Goal: Information Seeking & Learning: Learn about a topic

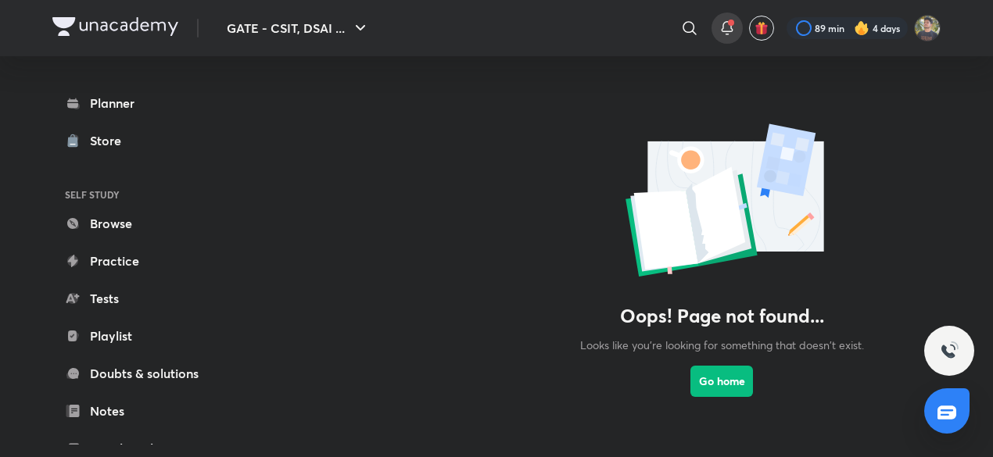
click at [730, 23] on span at bounding box center [731, 23] width 6 height 6
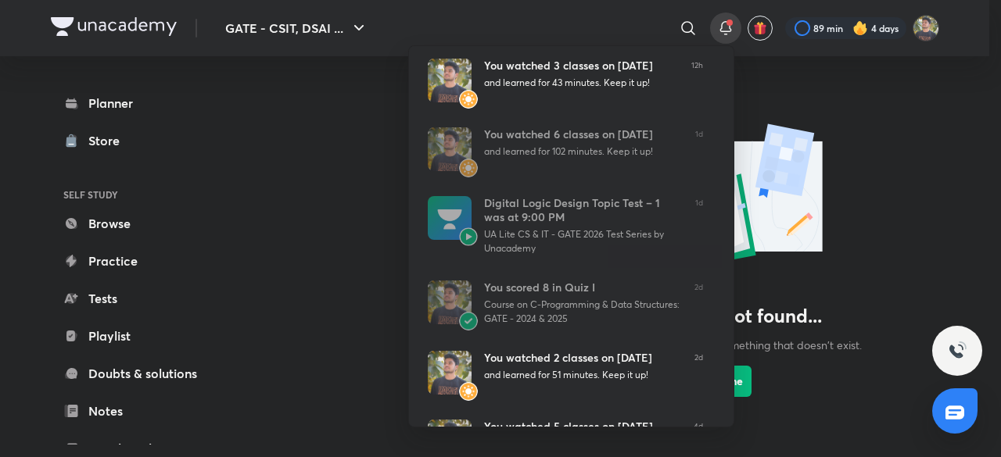
click at [859, 118] on div at bounding box center [500, 228] width 1001 height 457
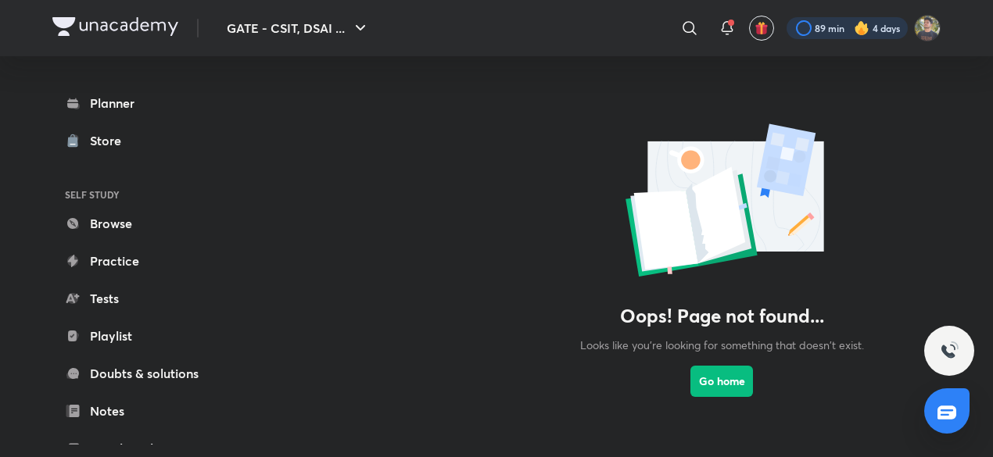
click at [844, 29] on div at bounding box center [847, 28] width 121 height 22
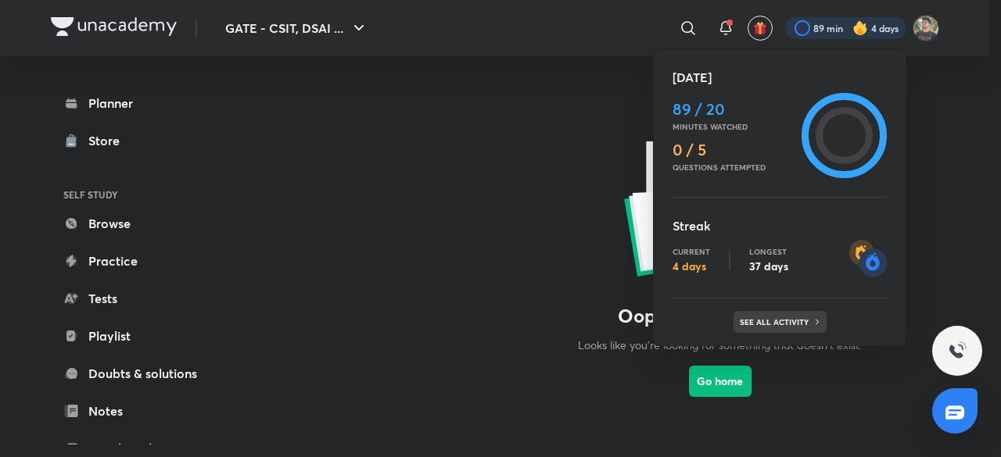
click at [819, 311] on div "See all activity" at bounding box center [779, 322] width 93 height 22
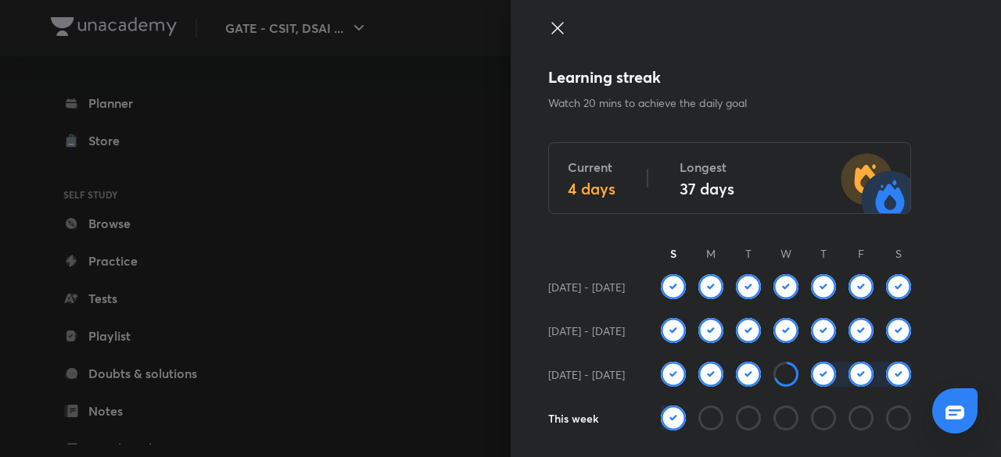
click at [438, 212] on div at bounding box center [500, 228] width 1001 height 457
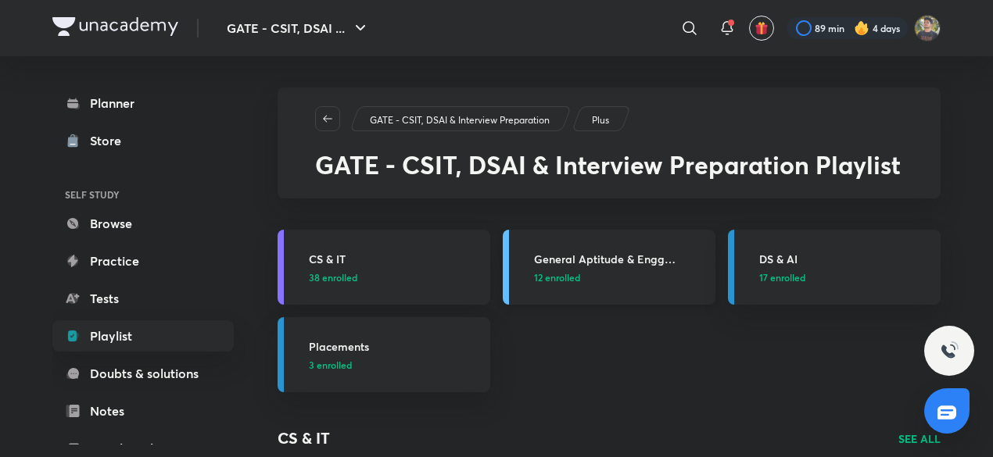
click at [654, 274] on p "12 enrolled" at bounding box center [620, 278] width 172 height 14
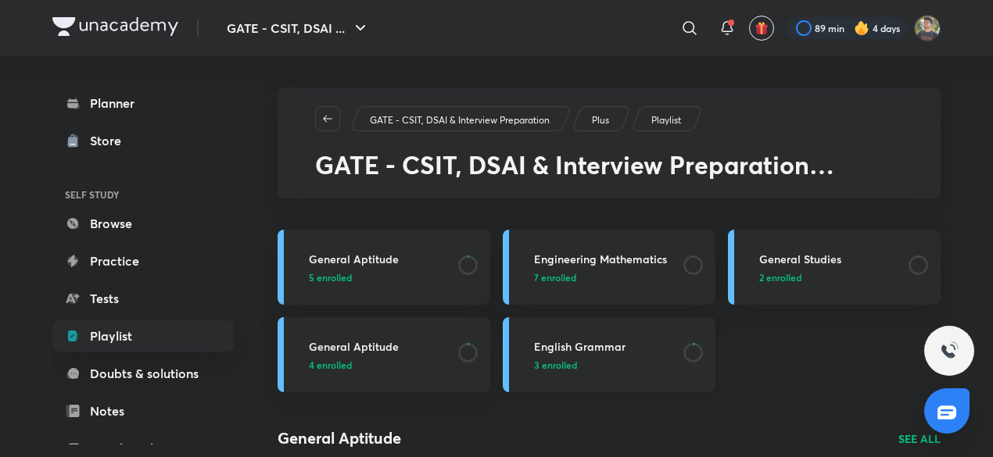
click at [590, 372] on link "English Grammar 3 enrolled" at bounding box center [609, 354] width 213 height 75
click at [891, 254] on h3 "General Studies" at bounding box center [829, 259] width 140 height 16
click at [594, 274] on p "7 enrolled" at bounding box center [604, 278] width 140 height 14
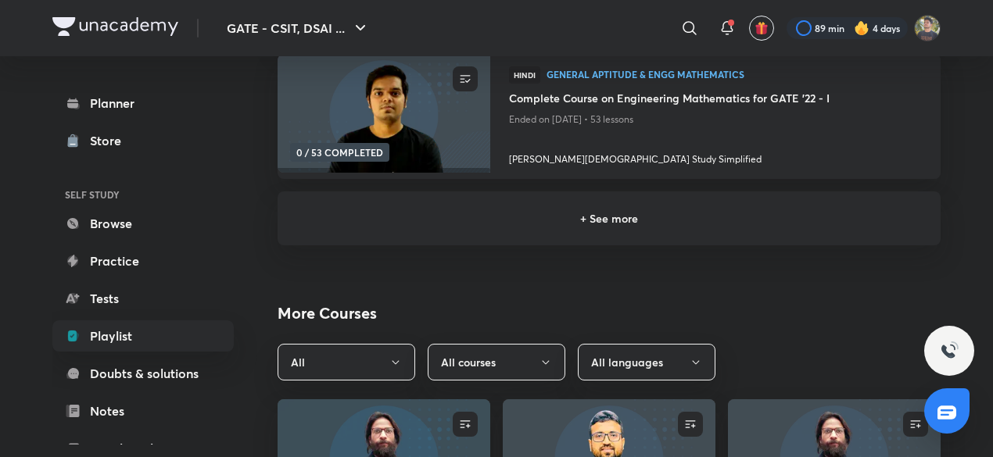
scroll to position [497, 0]
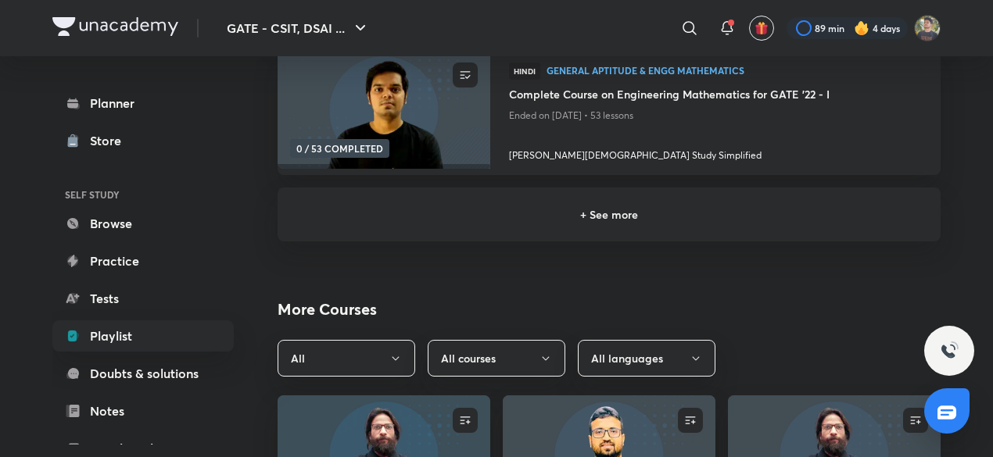
click at [630, 217] on h6 "+ See more" at bounding box center [609, 214] width 626 height 16
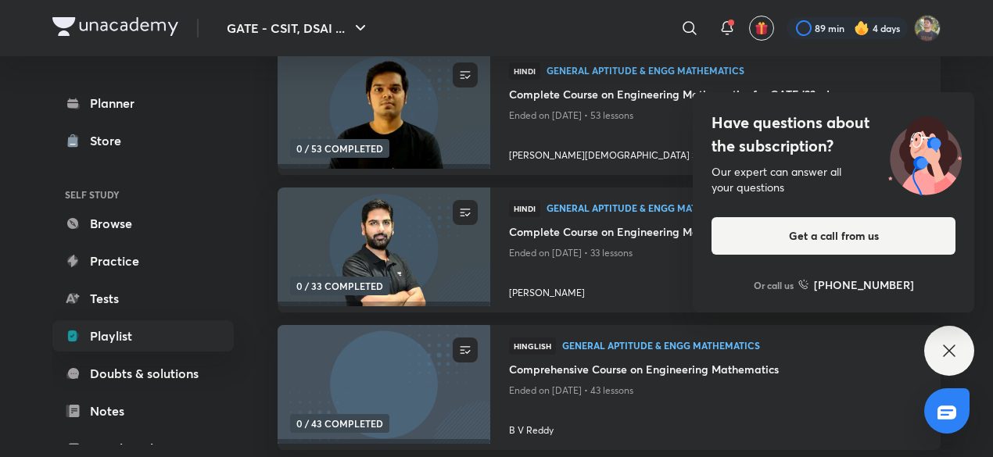
click at [947, 352] on icon at bounding box center [949, 351] width 19 height 19
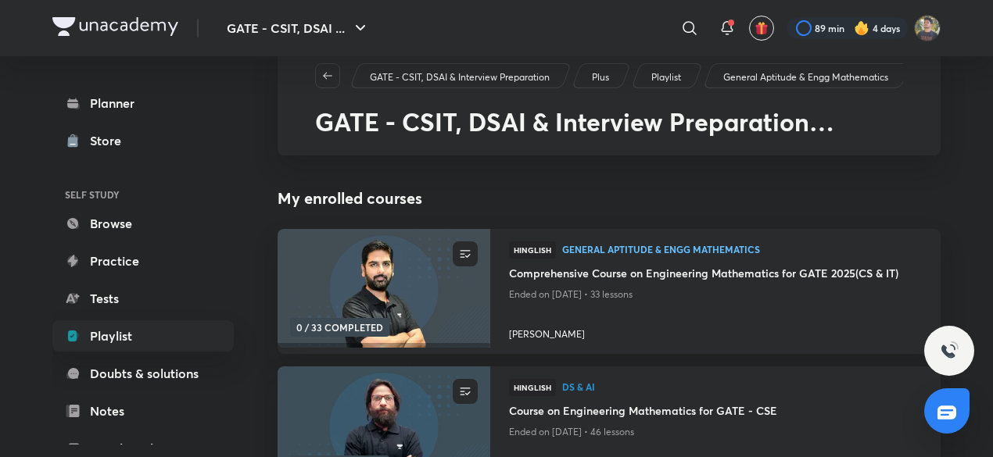
scroll to position [42, 0]
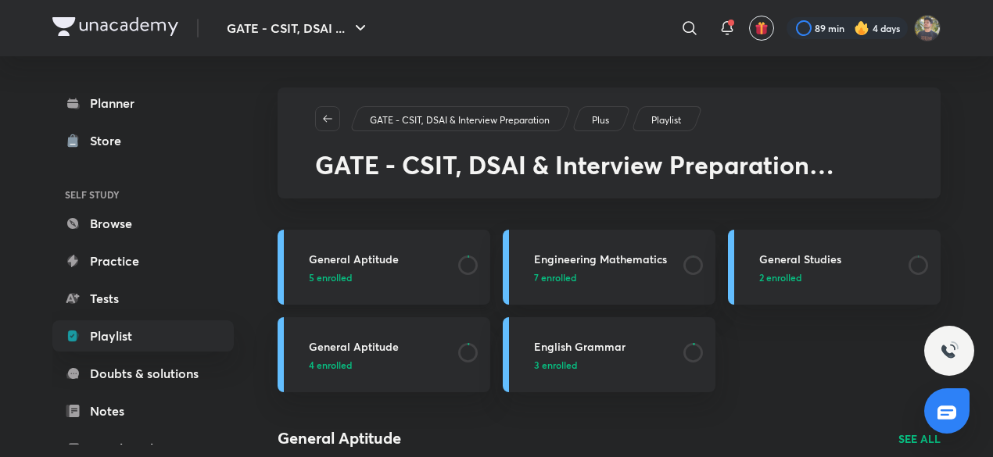
click at [442, 271] on p "5 enrolled" at bounding box center [379, 278] width 140 height 14
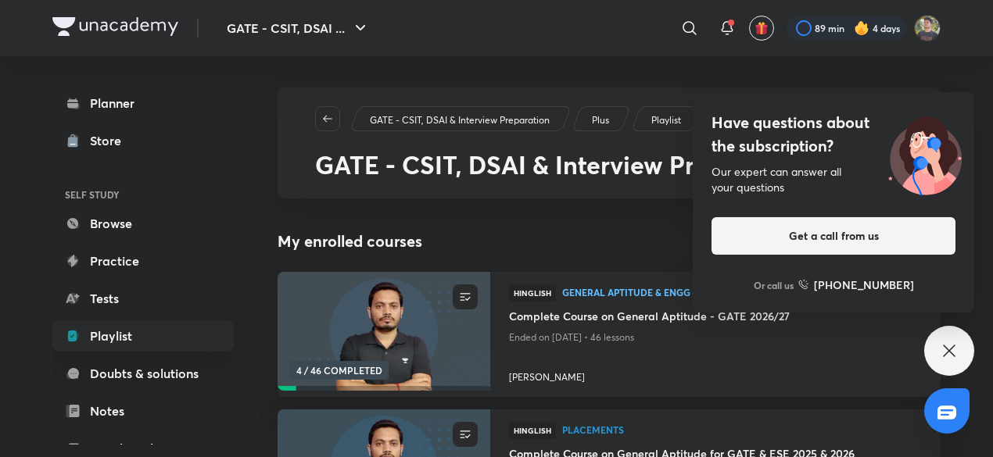
click at [956, 350] on icon at bounding box center [949, 351] width 19 height 19
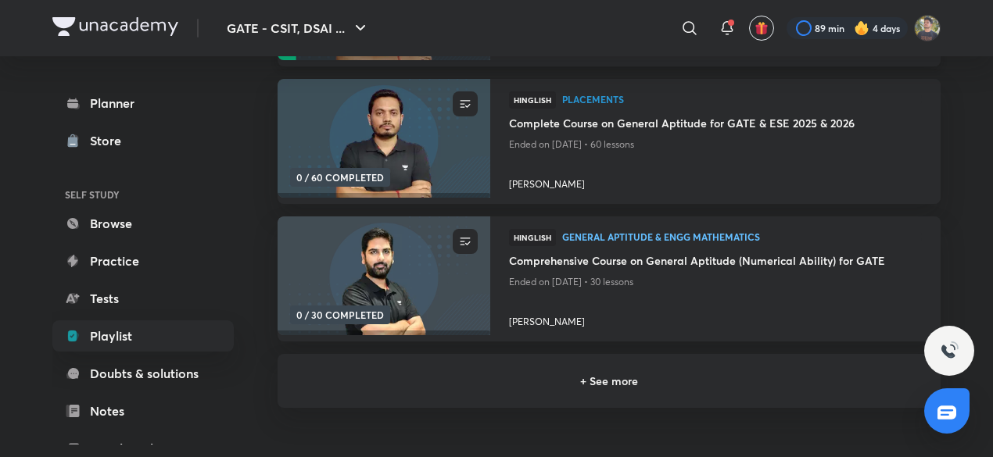
scroll to position [335, 0]
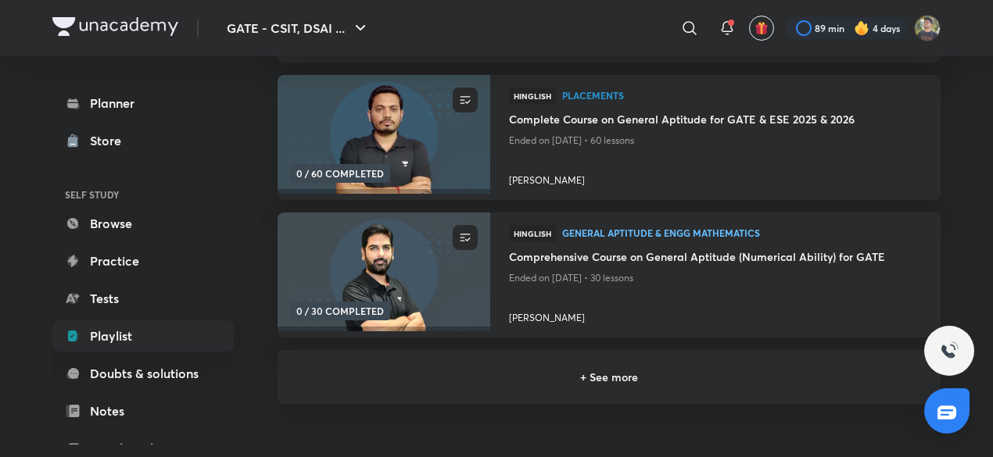
click at [663, 389] on div "+ See more" at bounding box center [609, 377] width 663 height 54
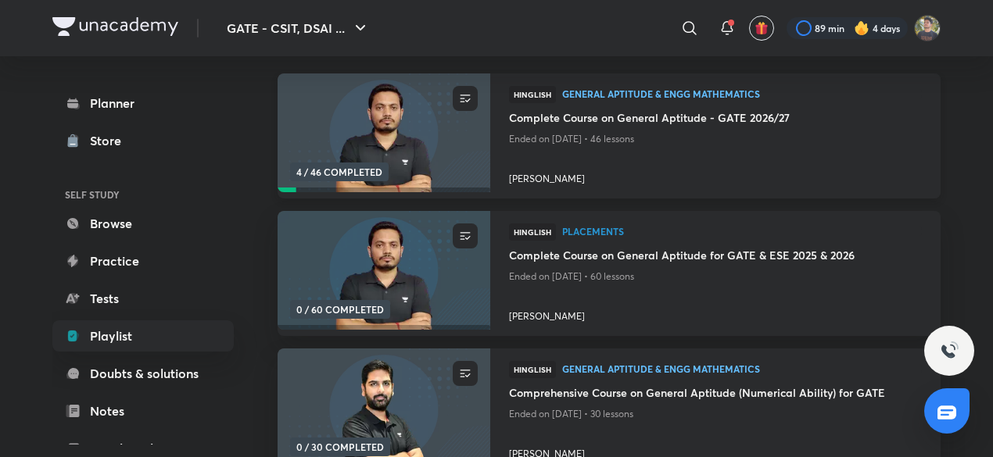
scroll to position [0, 0]
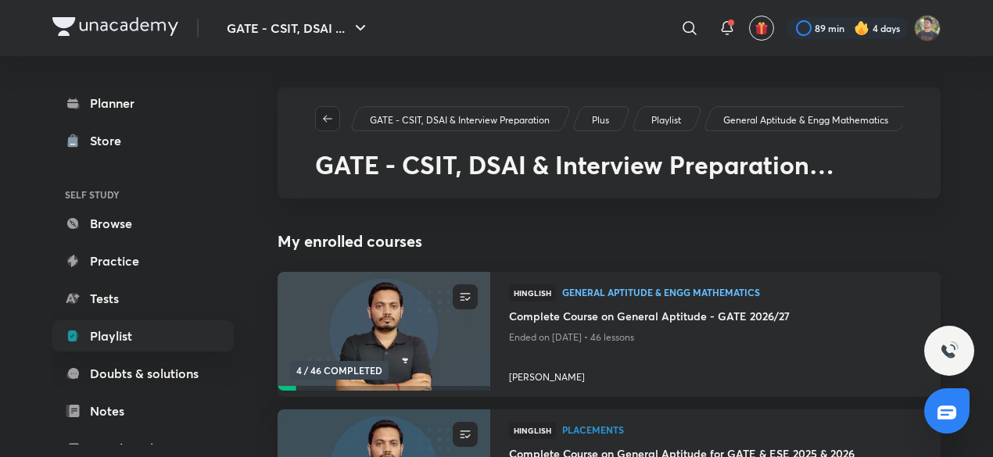
click at [332, 114] on icon "button" at bounding box center [327, 119] width 13 height 13
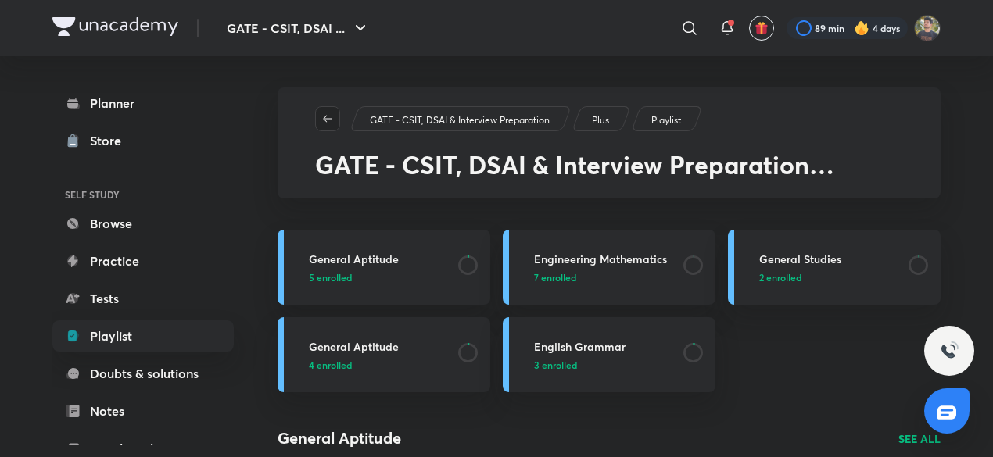
click at [328, 124] on icon "button" at bounding box center [327, 119] width 13 height 13
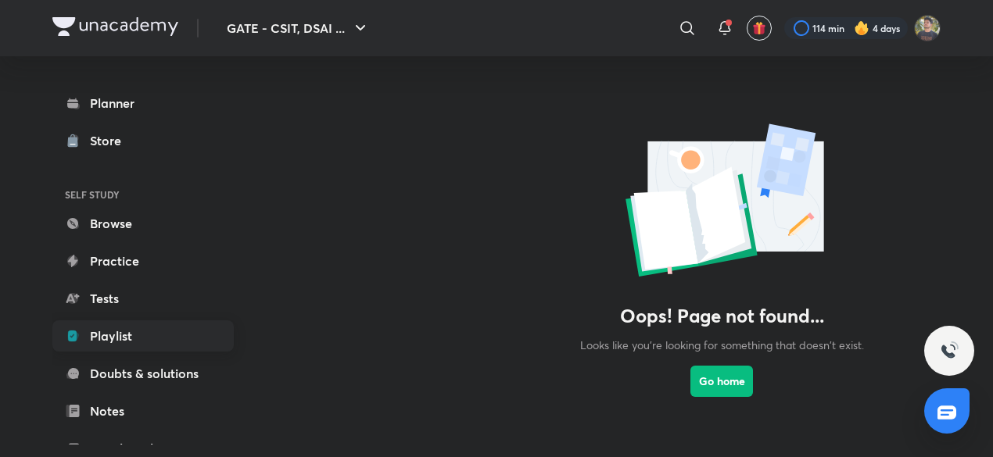
click at [113, 332] on link "Playlist" at bounding box center [142, 336] width 181 height 31
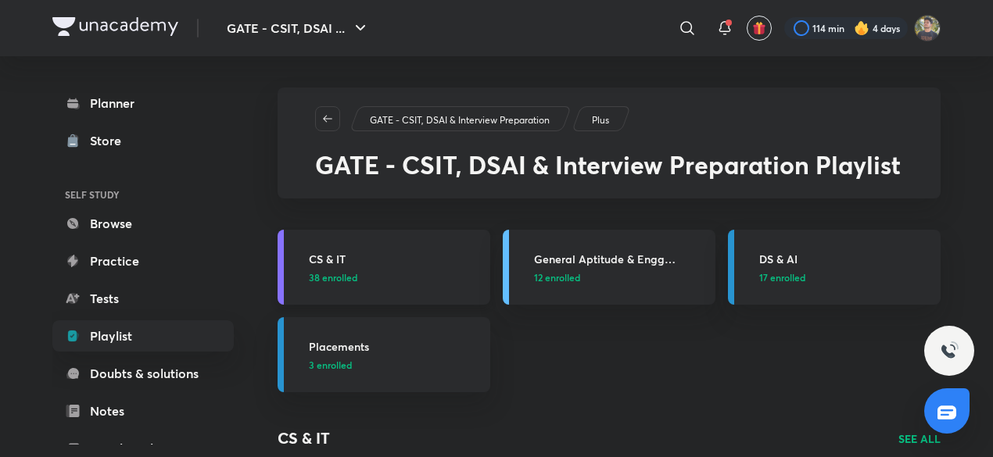
click at [421, 275] on p "38 enrolled" at bounding box center [395, 278] width 172 height 14
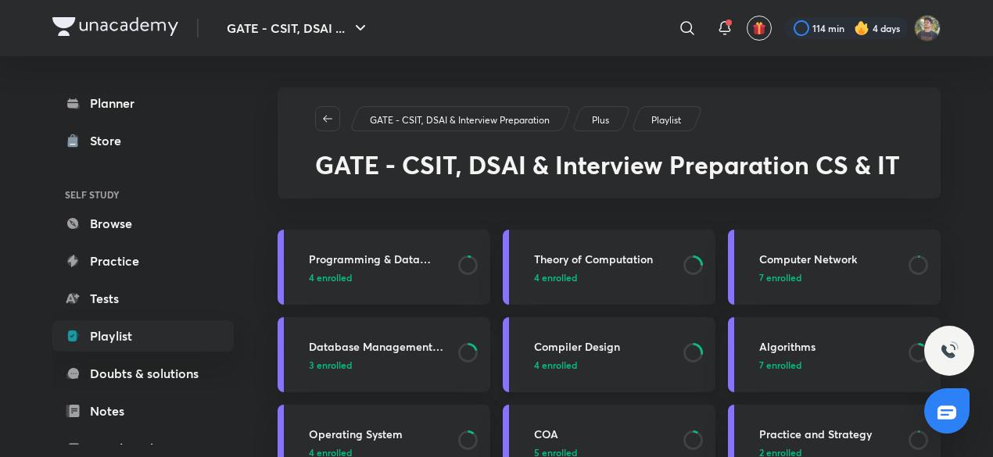
click at [608, 363] on p "4 enrolled" at bounding box center [604, 365] width 140 height 14
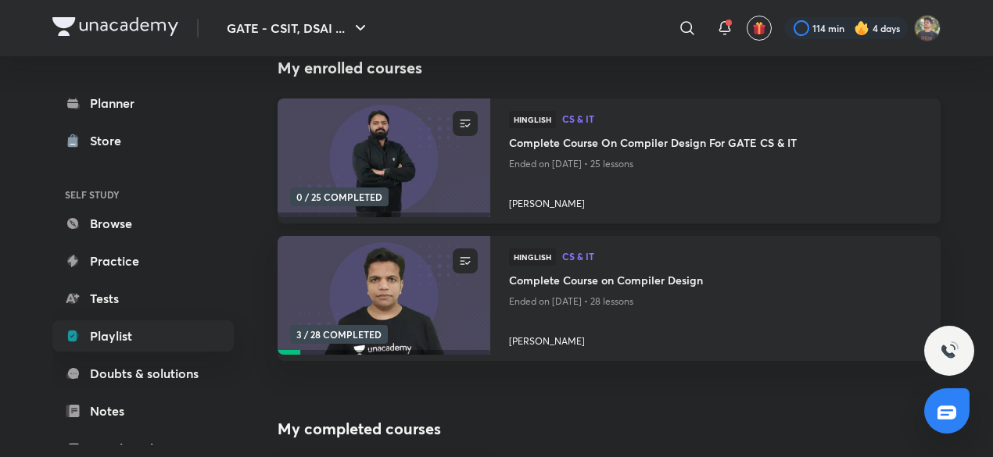
scroll to position [195, 0]
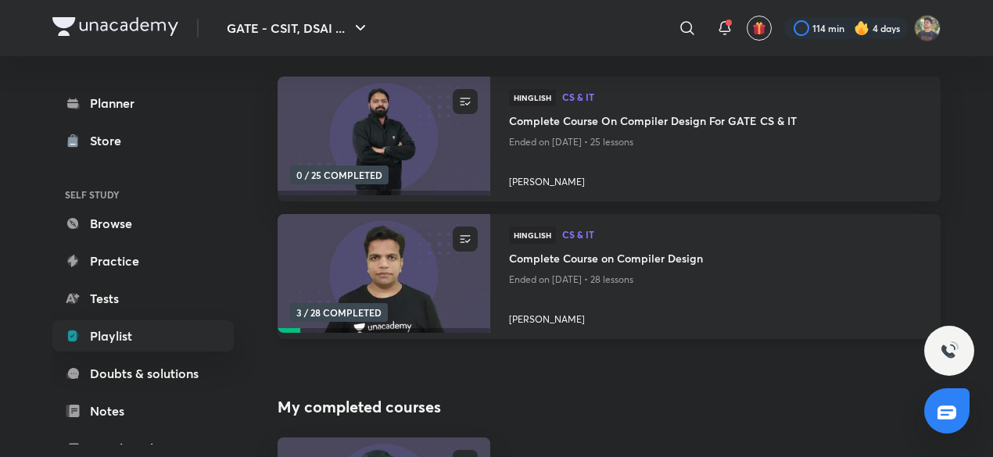
click at [395, 310] on img at bounding box center [383, 273] width 217 height 121
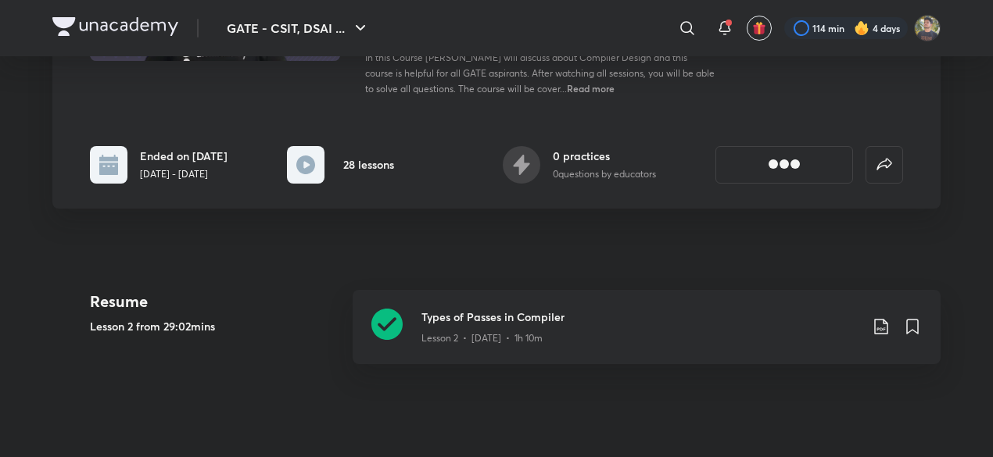
scroll to position [276, 0]
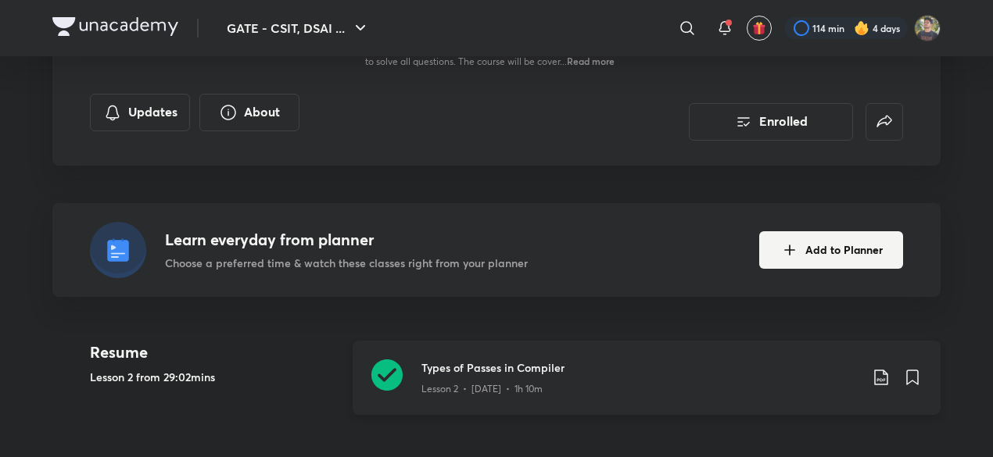
click at [509, 394] on div "Types of Passes in Compiler Lesson 2 • Aug 19 • 1h 10m" at bounding box center [647, 378] width 588 height 74
